Goal: Check status: Check status

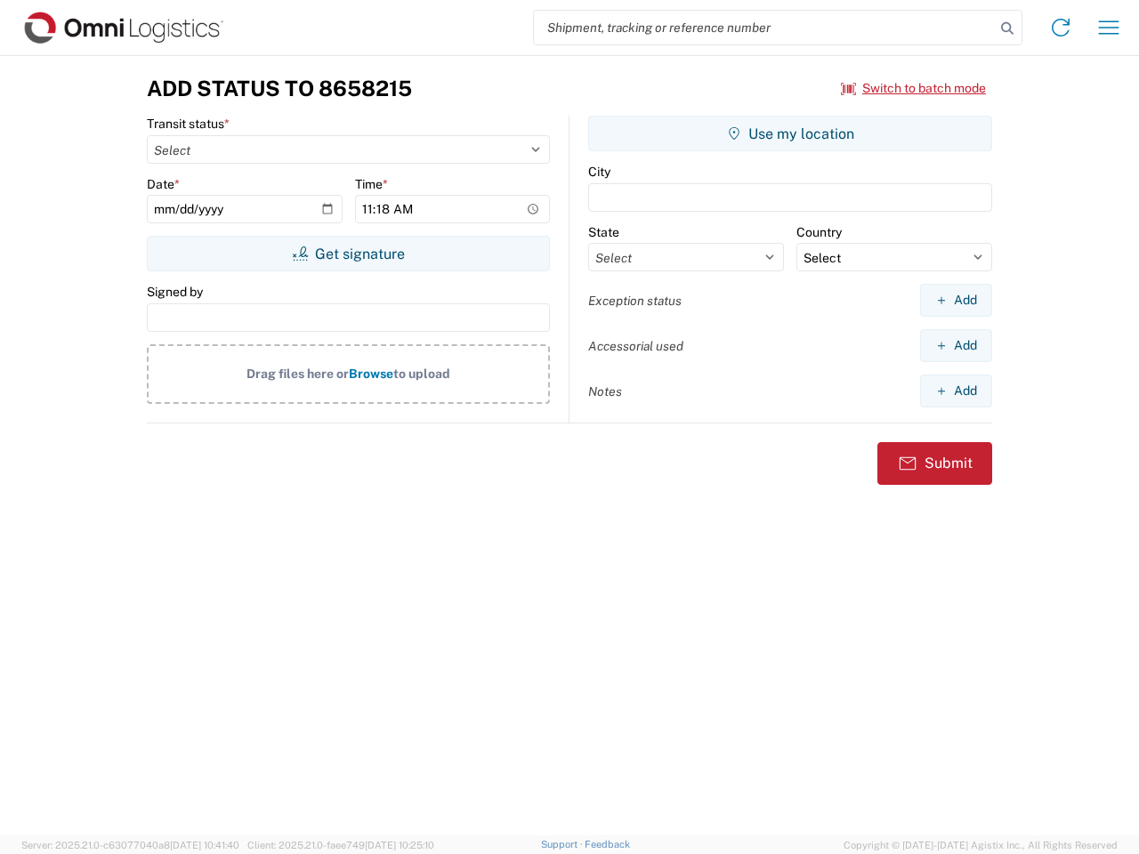
click at [764, 28] on input "search" at bounding box center [764, 28] width 461 height 34
click at [1007, 28] on icon at bounding box center [1007, 28] width 25 height 25
click at [1061, 28] on icon at bounding box center [1060, 27] width 28 height 28
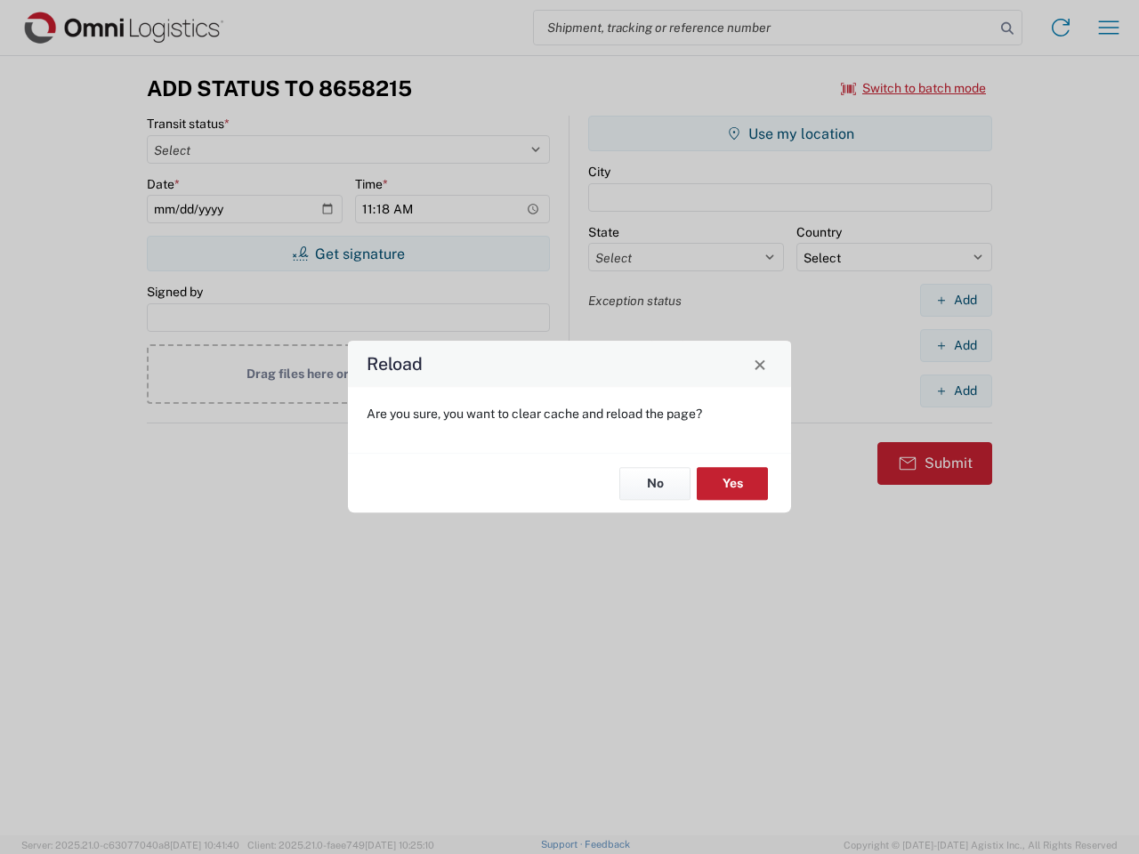
click at [914, 88] on div "Reload Are you sure, you want to clear cache and reload the page? No Yes" at bounding box center [569, 427] width 1139 height 854
click at [348, 254] on div "Reload Are you sure, you want to clear cache and reload the page? No Yes" at bounding box center [569, 427] width 1139 height 854
click at [790, 133] on div "Reload Are you sure, you want to clear cache and reload the page? No Yes" at bounding box center [569, 427] width 1139 height 854
click at [956, 300] on div "Reload Are you sure, you want to clear cache and reload the page? No Yes" at bounding box center [569, 427] width 1139 height 854
click at [956, 345] on div "Reload Are you sure, you want to clear cache and reload the page? No Yes" at bounding box center [569, 427] width 1139 height 854
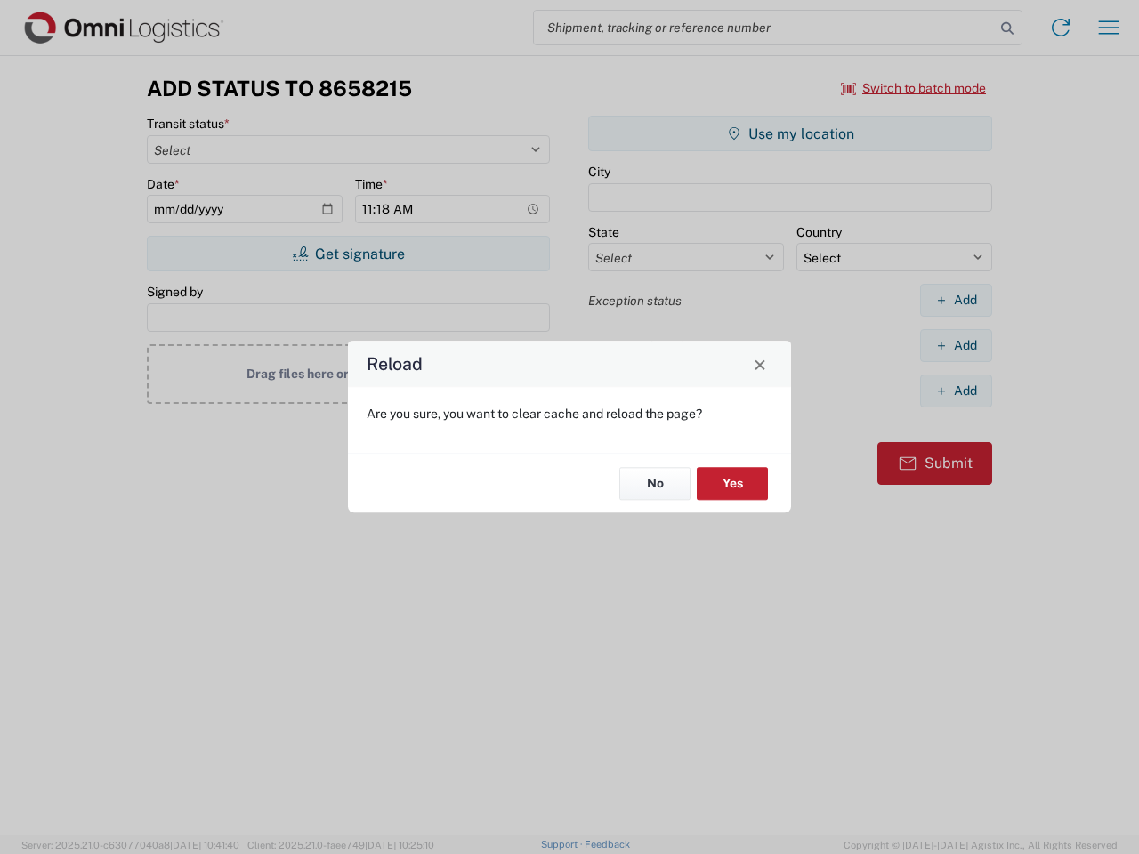
click at [956, 391] on div "Reload Are you sure, you want to clear cache and reload the page? No Yes" at bounding box center [569, 427] width 1139 height 854
